Goal: Purchase product/service

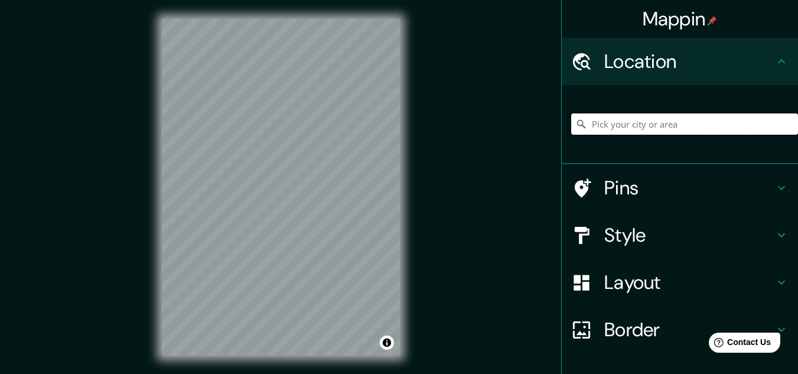
click at [574, 126] on input "Pick your city or area" at bounding box center [684, 123] width 227 height 21
paste input "San [PERSON_NAME] Sacatepequez"
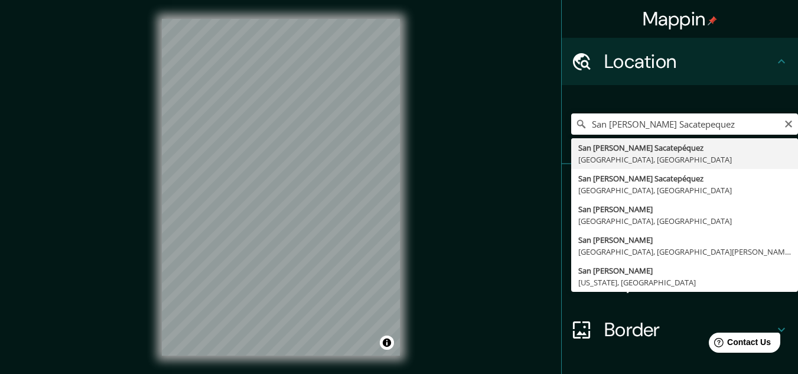
type input "San [PERSON_NAME] Sacatepéquez, [GEOGRAPHIC_DATA], [GEOGRAPHIC_DATA]"
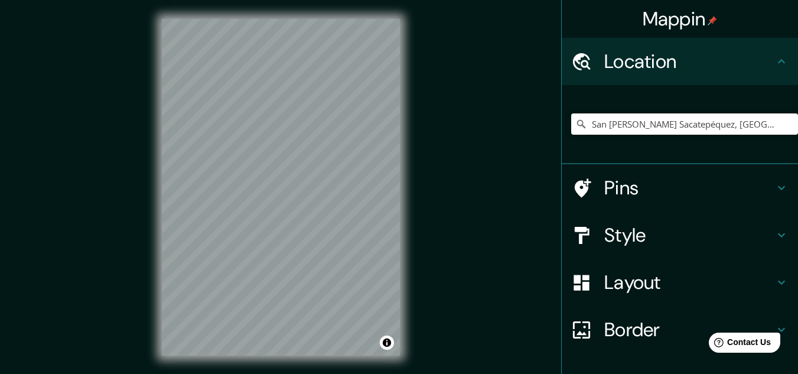
click at [574, 326] on h4 "Border" at bounding box center [690, 330] width 170 height 24
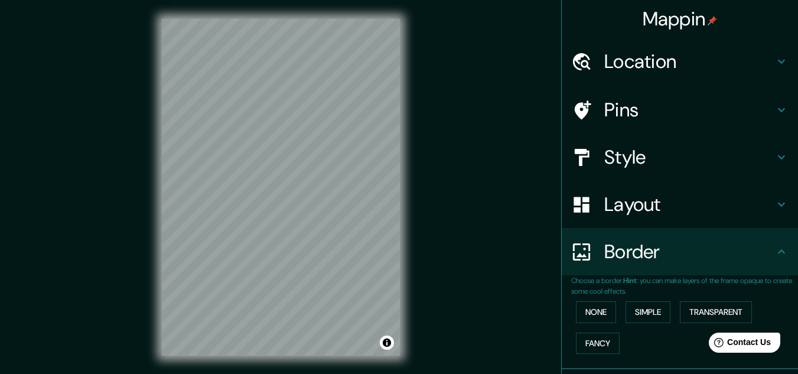
click at [574, 160] on h4 "Style" at bounding box center [690, 157] width 170 height 24
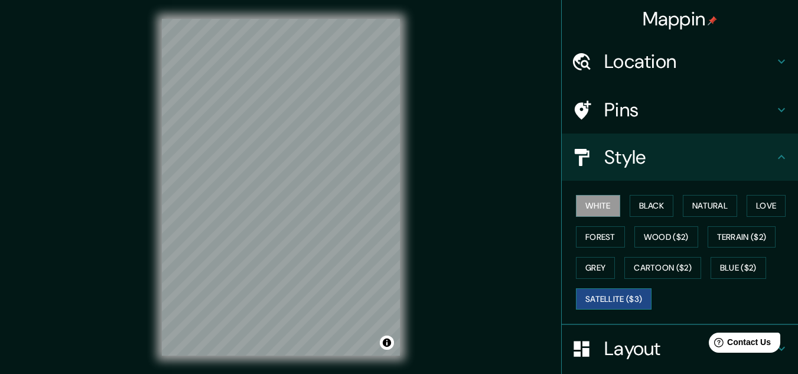
click at [574, 295] on button "Satellite ($3)" at bounding box center [614, 299] width 76 height 22
click at [574, 204] on button "White" at bounding box center [598, 206] width 44 height 22
click at [574, 301] on button "Satellite ($3)" at bounding box center [614, 299] width 76 height 22
click at [574, 207] on button "White" at bounding box center [598, 206] width 44 height 22
click at [574, 294] on button "Satellite ($3)" at bounding box center [614, 299] width 76 height 22
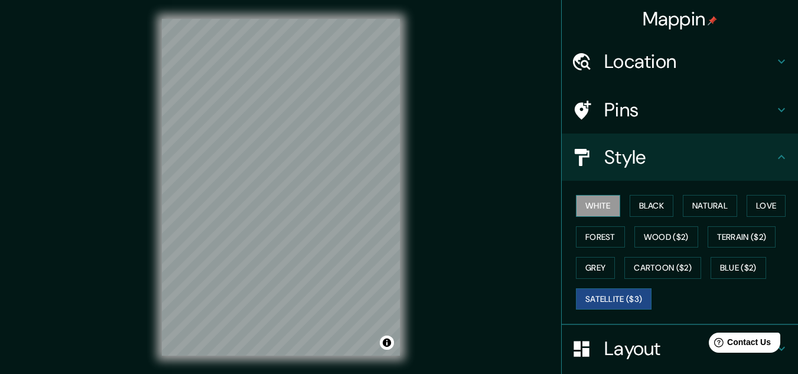
click at [574, 211] on button "White" at bounding box center [598, 206] width 44 height 22
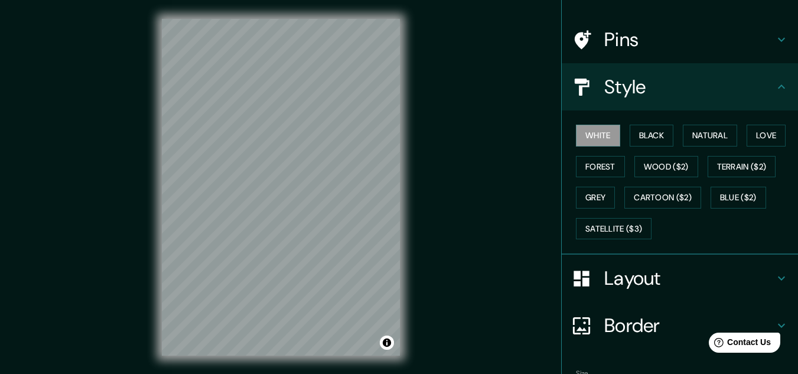
scroll to position [144, 0]
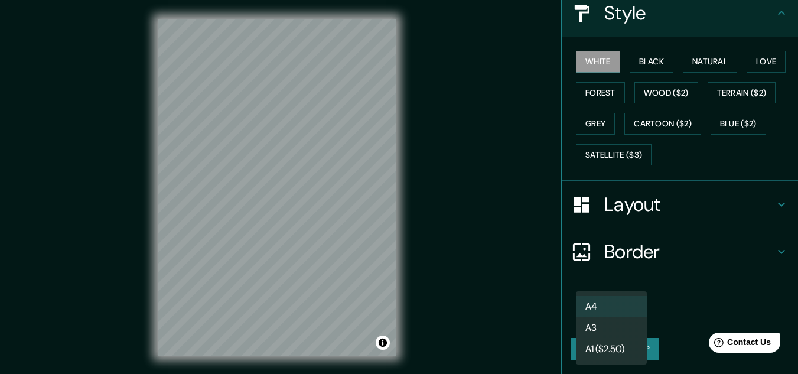
click at [574, 315] on body "Mappin Location San Pedro Sacatepéquez, Departamento de San Marcos, Guatemala P…" at bounding box center [399, 187] width 798 height 374
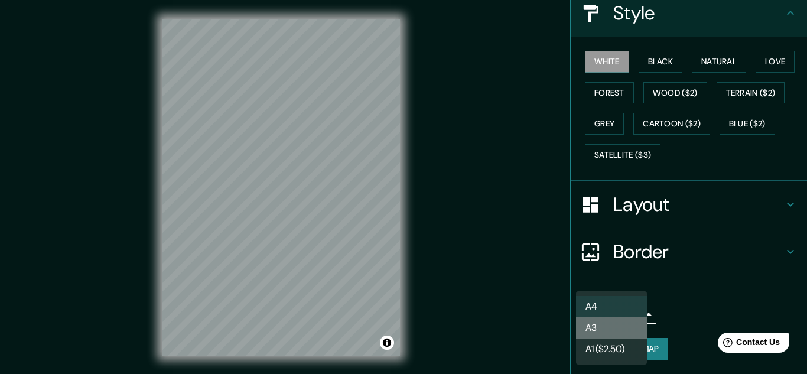
click at [574, 329] on li "A3" at bounding box center [611, 327] width 71 height 21
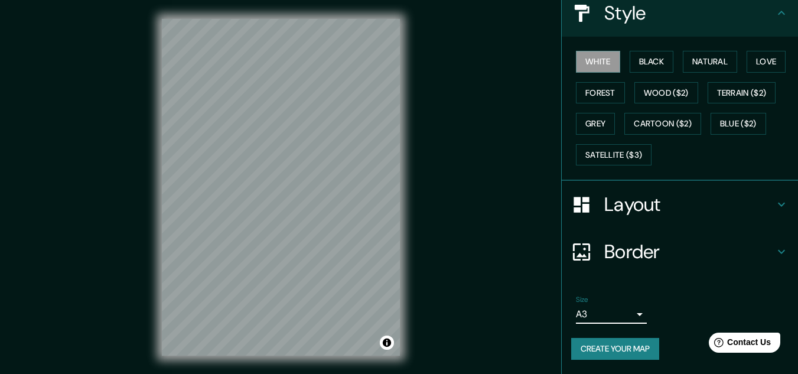
click at [574, 343] on button "Create your map" at bounding box center [615, 349] width 88 height 22
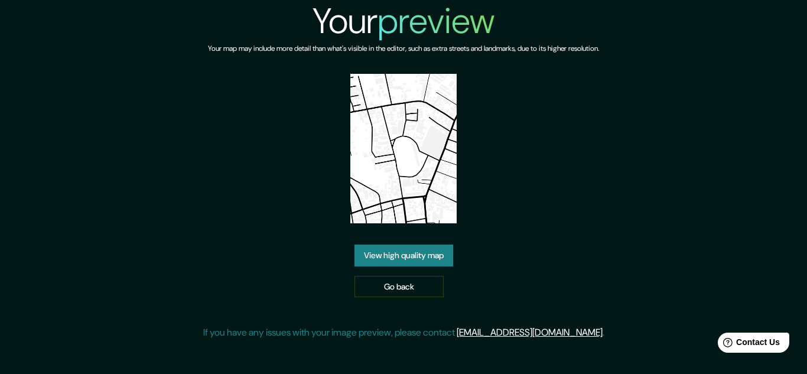
click at [399, 254] on link "View high quality map" at bounding box center [404, 256] width 99 height 22
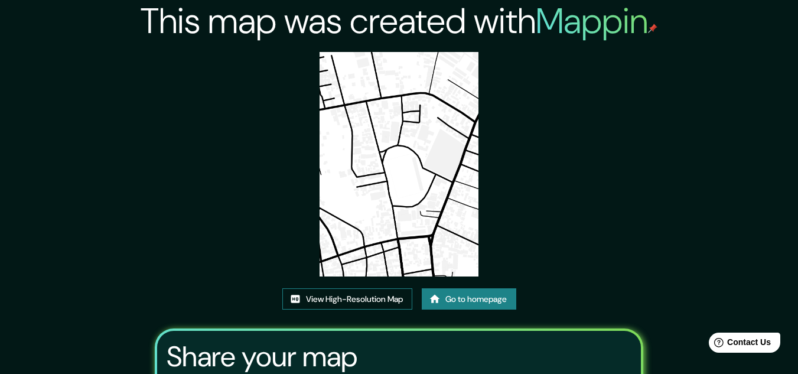
click at [351, 300] on link "View High-Resolution Map" at bounding box center [347, 299] width 130 height 22
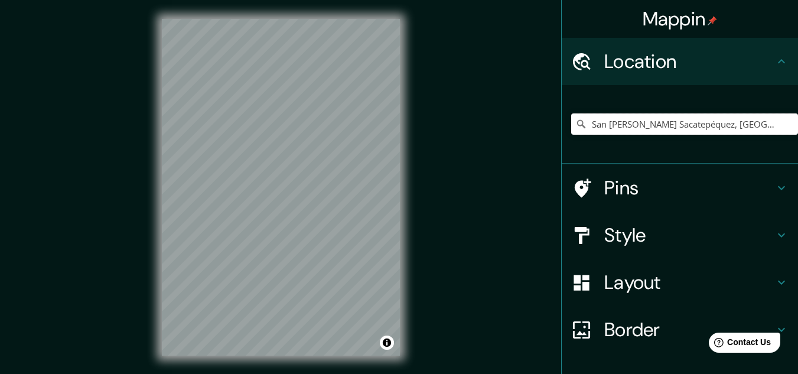
click at [758, 126] on input "San [PERSON_NAME] Sacatepéquez, [GEOGRAPHIC_DATA], [GEOGRAPHIC_DATA]" at bounding box center [684, 123] width 227 height 21
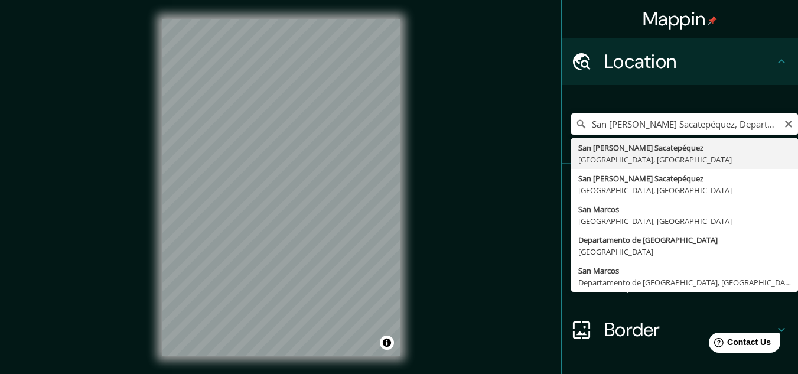
type input "San [PERSON_NAME] Sacatepéquez, [GEOGRAPHIC_DATA], [GEOGRAPHIC_DATA]"
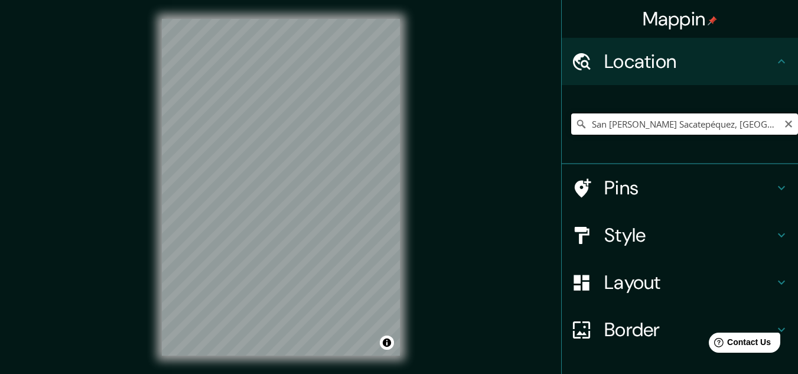
click at [774, 127] on input "San [PERSON_NAME] Sacatepéquez, [GEOGRAPHIC_DATA], [GEOGRAPHIC_DATA]" at bounding box center [684, 123] width 227 height 21
click at [785, 123] on icon "Clear" at bounding box center [788, 124] width 7 height 7
click at [691, 122] on input "Pick your city or area" at bounding box center [684, 123] width 227 height 21
paste input "San [PERSON_NAME] Sacatepequez"
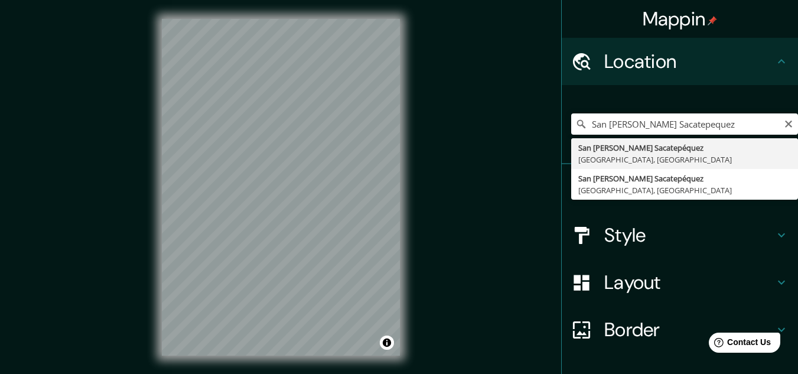
type input "San [PERSON_NAME] Sacatepéquez, [GEOGRAPHIC_DATA], [GEOGRAPHIC_DATA]"
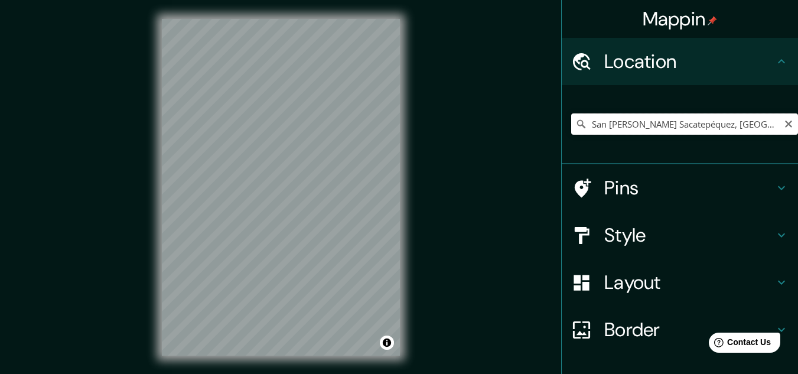
click at [768, 125] on input "San [PERSON_NAME] Sacatepéquez, [GEOGRAPHIC_DATA], [GEOGRAPHIC_DATA]" at bounding box center [684, 123] width 227 height 21
click at [784, 121] on icon "Clear" at bounding box center [788, 123] width 9 height 9
paste input "San [PERSON_NAME] Sacatepequez"
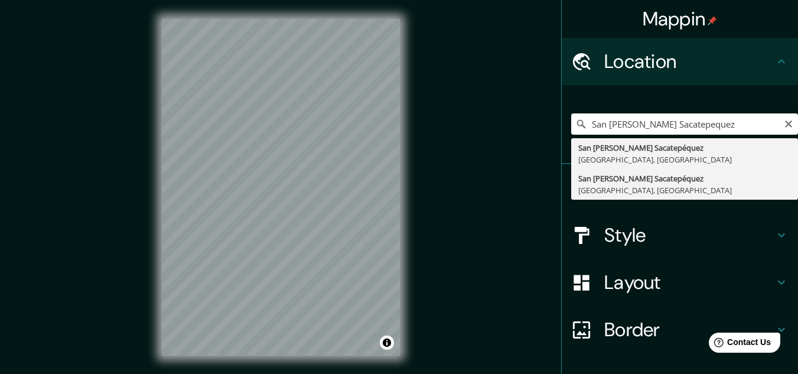
type input "San [PERSON_NAME] Sacatepéquez, [GEOGRAPHIC_DATA], [GEOGRAPHIC_DATA]"
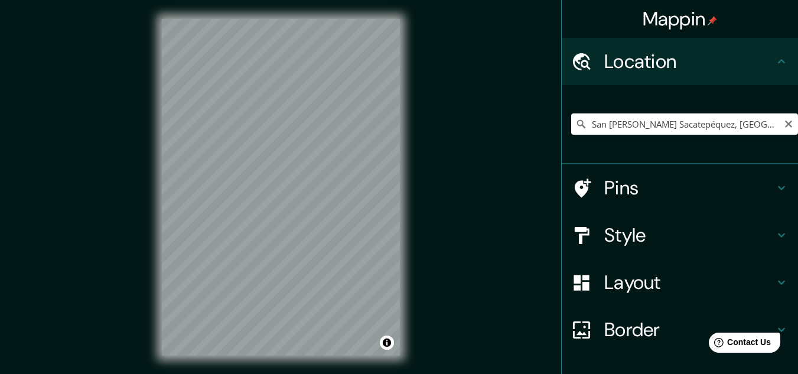
click at [750, 126] on input "San [PERSON_NAME] Sacatepéquez, [GEOGRAPHIC_DATA], [GEOGRAPHIC_DATA]" at bounding box center [684, 123] width 227 height 21
click at [784, 127] on icon "Clear" at bounding box center [788, 123] width 9 height 9
paste input "San [PERSON_NAME] Sacatepequez"
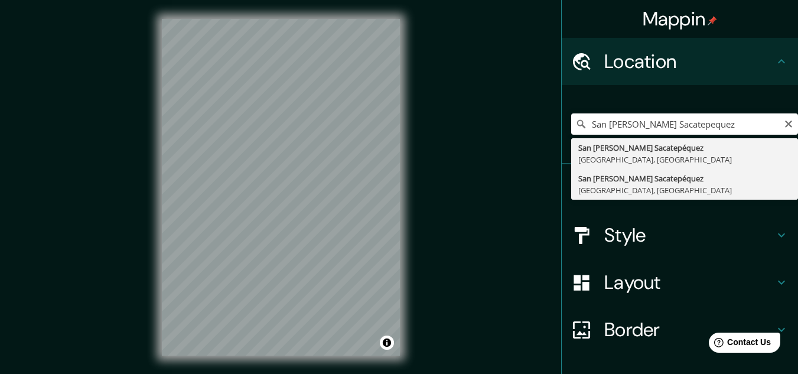
type input "San [PERSON_NAME] Sacatepéquez, [GEOGRAPHIC_DATA], [GEOGRAPHIC_DATA]"
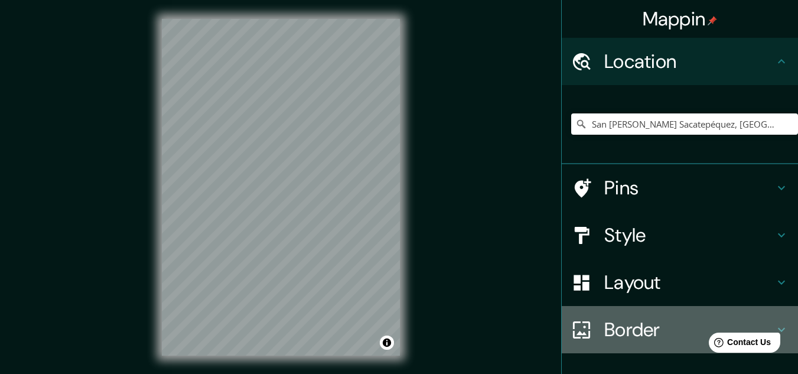
click at [625, 321] on h4 "Border" at bounding box center [690, 330] width 170 height 24
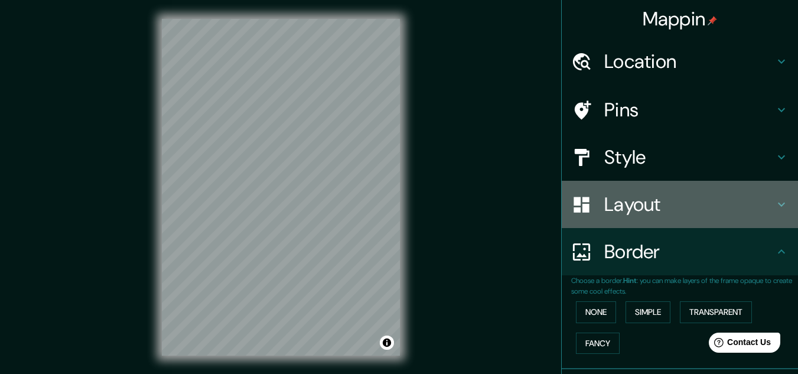
click at [622, 207] on h4 "Layout" at bounding box center [690, 205] width 170 height 24
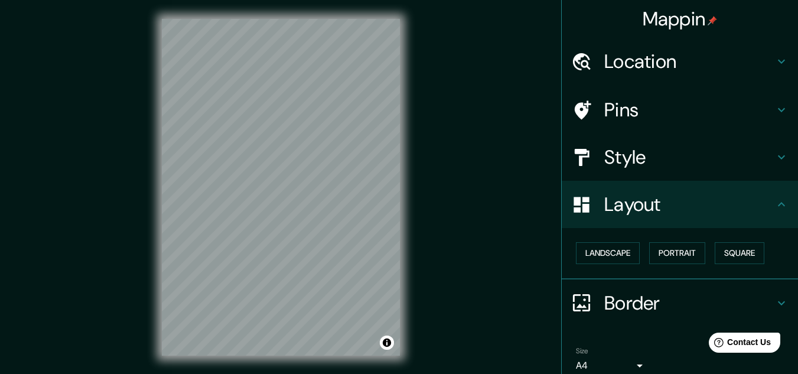
click at [617, 151] on h4 "Style" at bounding box center [690, 157] width 170 height 24
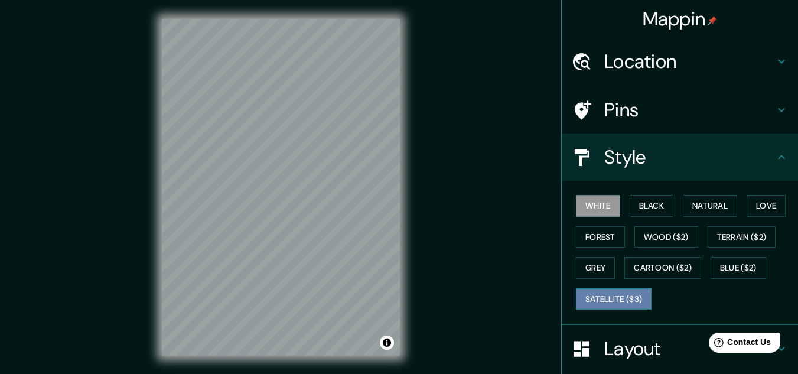
click at [593, 300] on button "Satellite ($3)" at bounding box center [614, 299] width 76 height 22
click at [584, 204] on button "White" at bounding box center [598, 206] width 44 height 22
click at [597, 297] on button "Satellite ($3)" at bounding box center [614, 299] width 76 height 22
click at [610, 294] on button "Satellite ($3)" at bounding box center [614, 299] width 76 height 22
click at [587, 203] on button "White" at bounding box center [598, 206] width 44 height 22
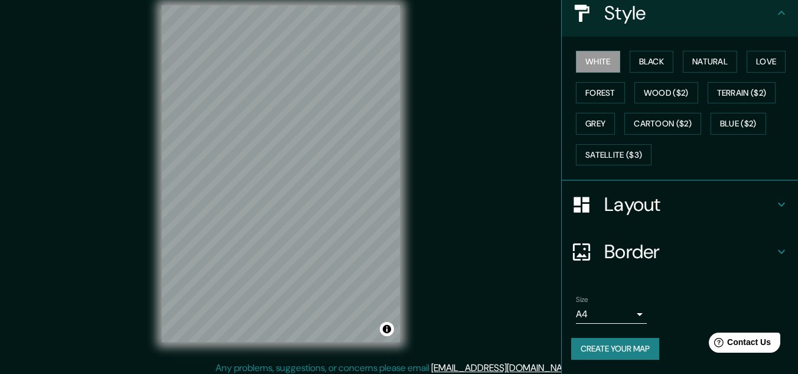
scroll to position [20, 0]
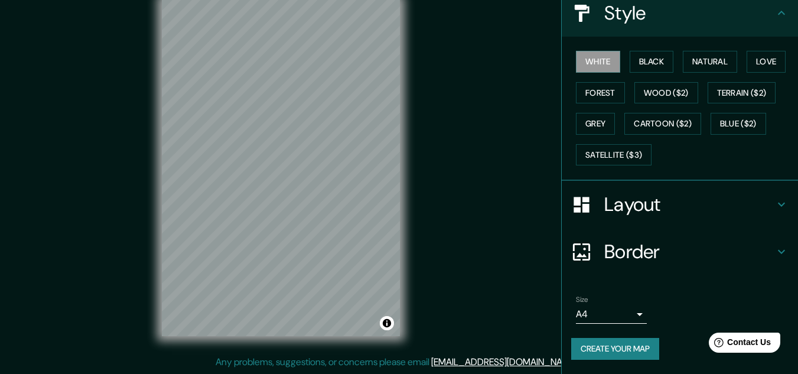
click at [631, 313] on body "Mappin Location [GEOGRAPHIC_DATA][PERSON_NAME], [GEOGRAPHIC_DATA], [GEOGRAPHIC_…" at bounding box center [399, 167] width 798 height 374
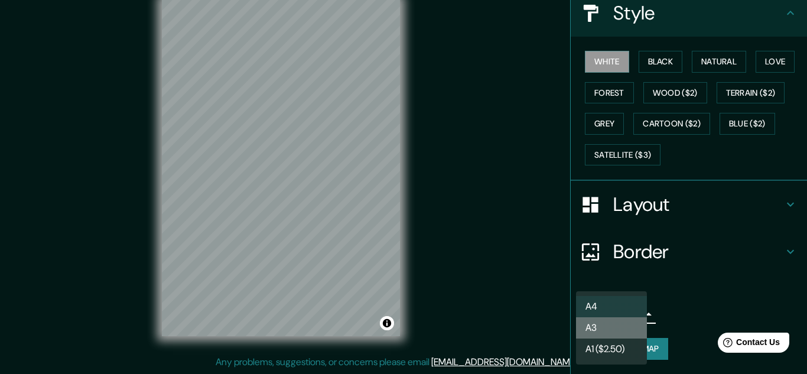
click at [595, 330] on li "A3" at bounding box center [611, 327] width 71 height 21
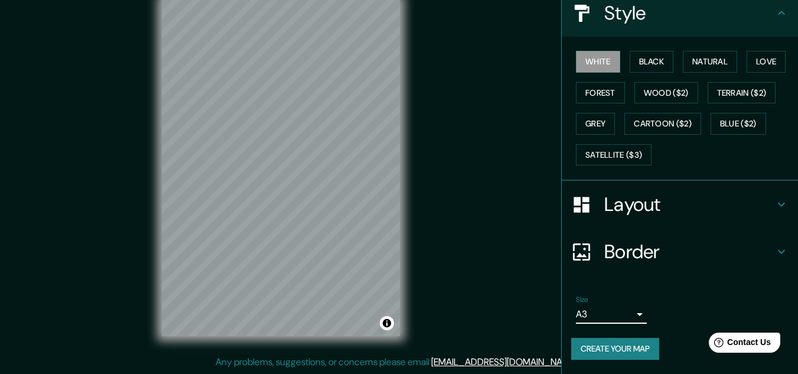
click at [628, 348] on button "Create your map" at bounding box center [615, 349] width 88 height 22
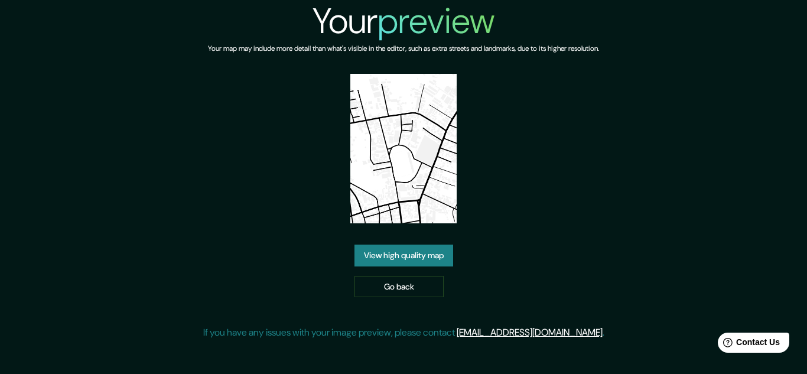
click at [412, 167] on img at bounding box center [403, 149] width 106 height 150
click at [402, 254] on link "View high quality map" at bounding box center [404, 256] width 99 height 22
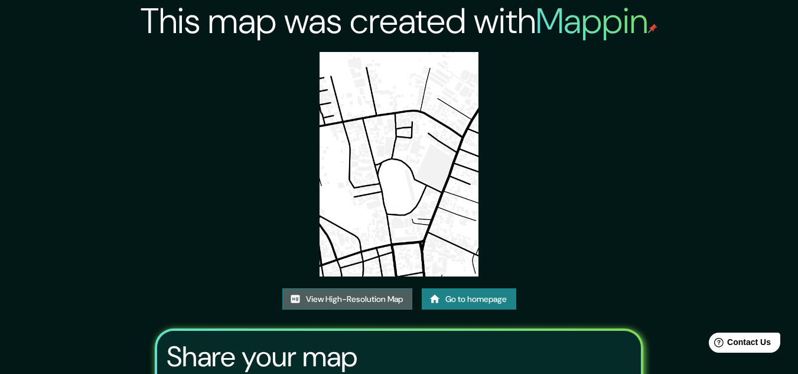
click at [371, 291] on link "View High-Resolution Map" at bounding box center [347, 299] width 130 height 22
